Goal: Information Seeking & Learning: Learn about a topic

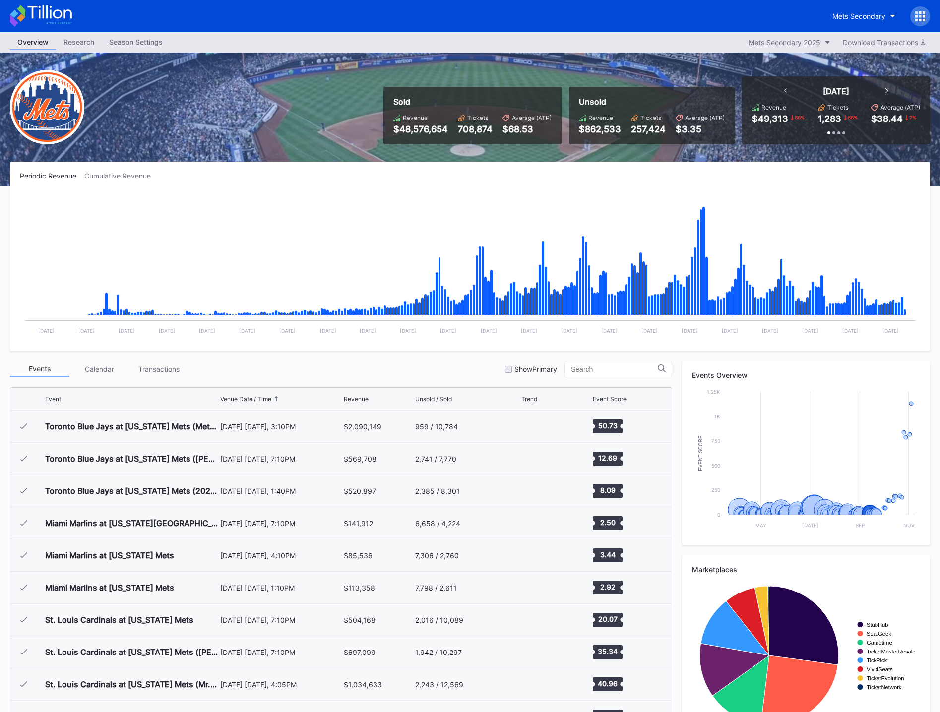
scroll to position [2320, 0]
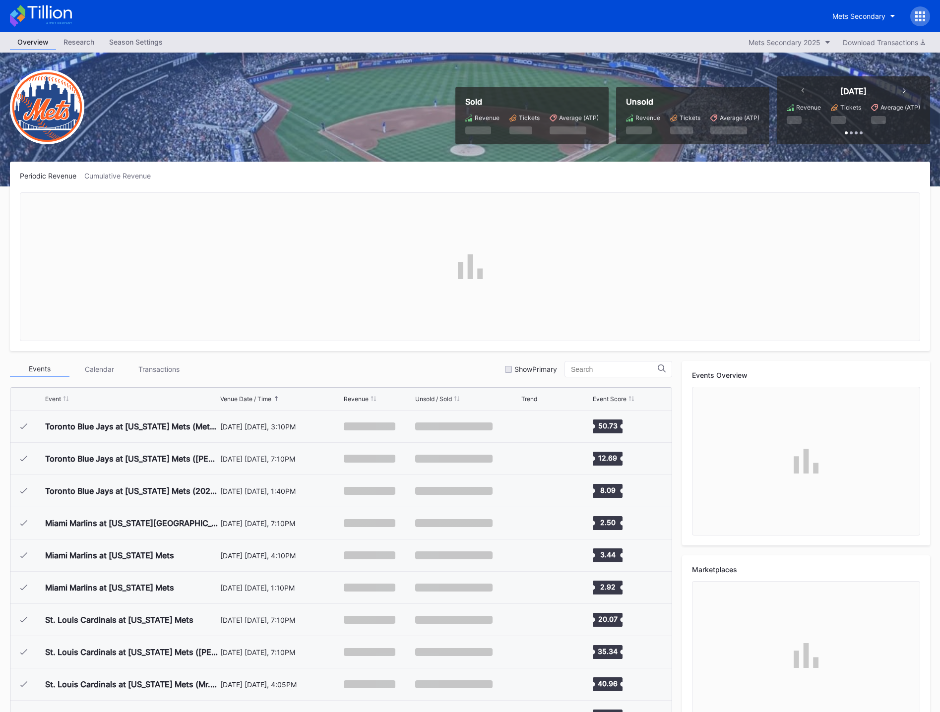
scroll to position [2320, 0]
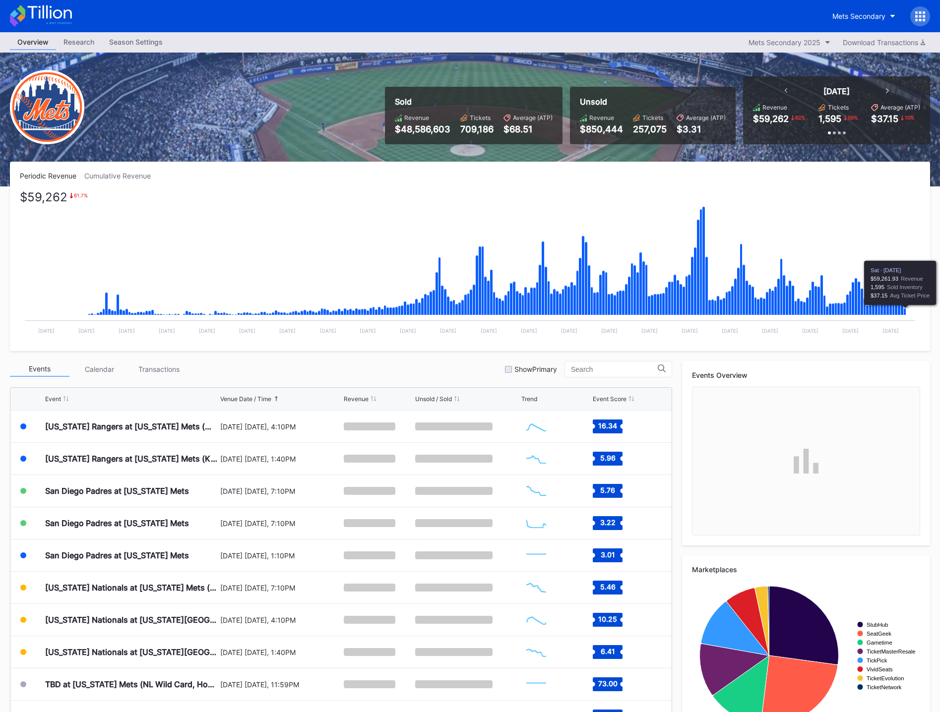
click at [905, 311] on icon "Chart title" at bounding box center [904, 311] width 2 height 7
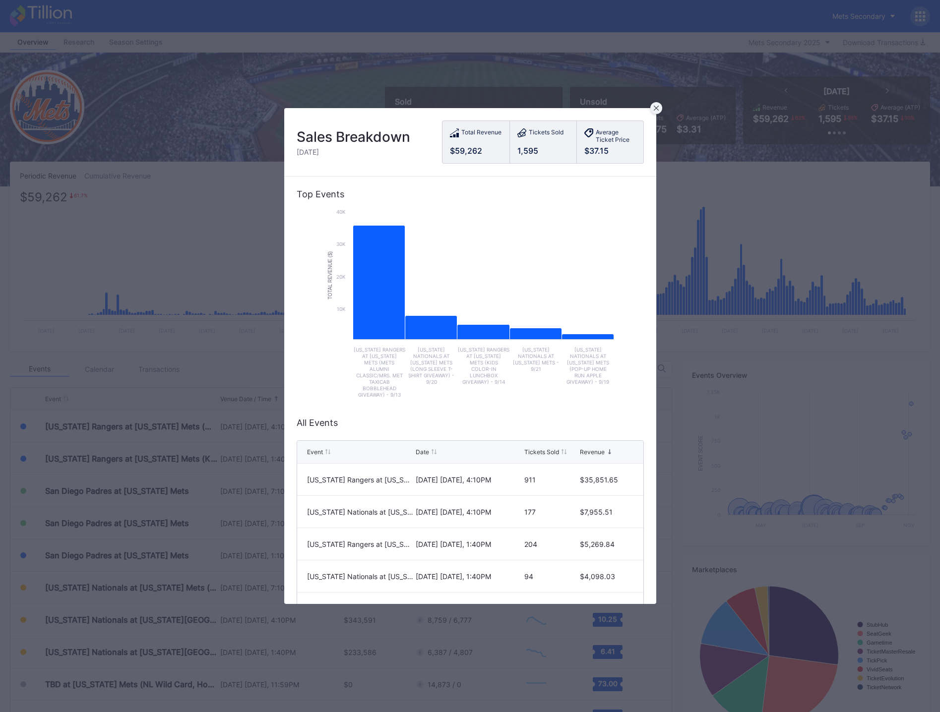
click at [653, 108] on icon at bounding box center [655, 108] width 5 height 5
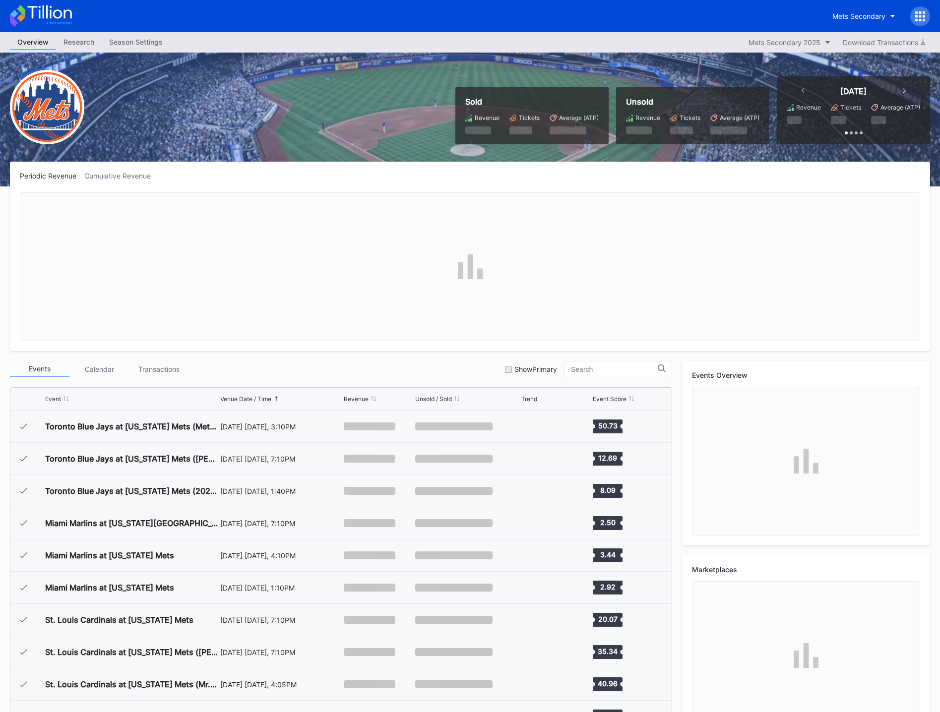
scroll to position [2320, 0]
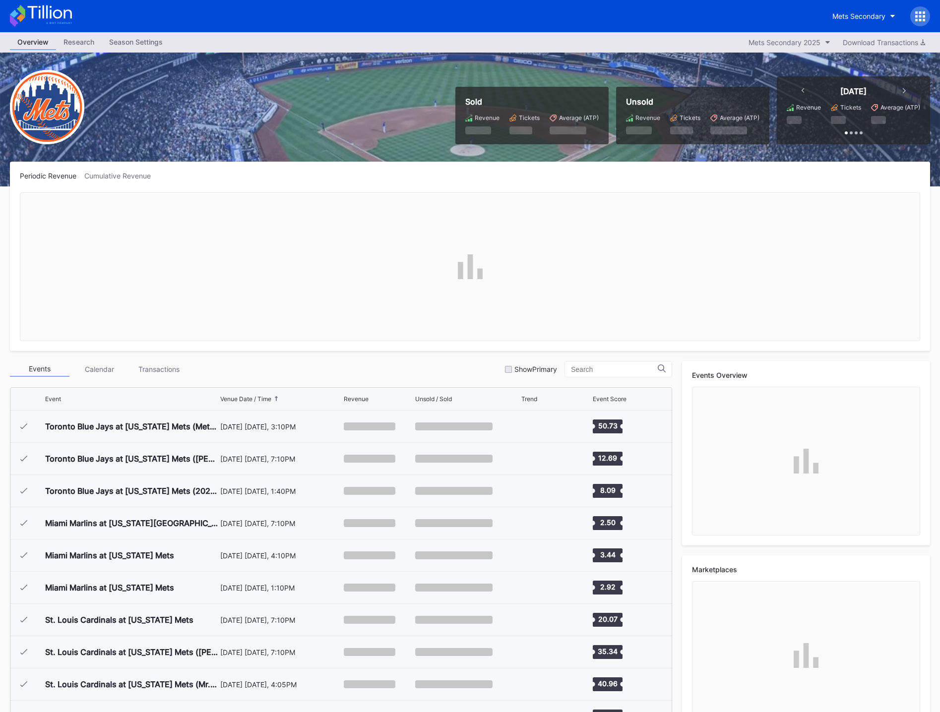
scroll to position [2320, 0]
